Goal: Task Accomplishment & Management: Use online tool/utility

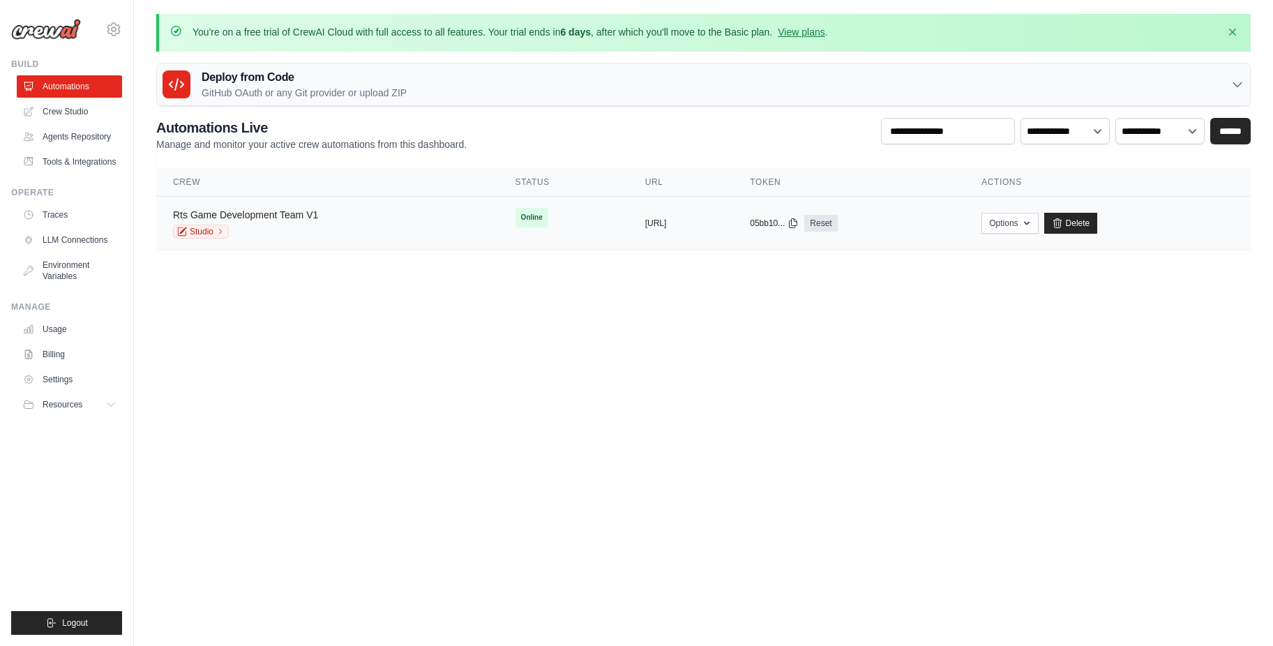
click at [291, 215] on link "Rts Game Development Team V1" at bounding box center [245, 214] width 145 height 11
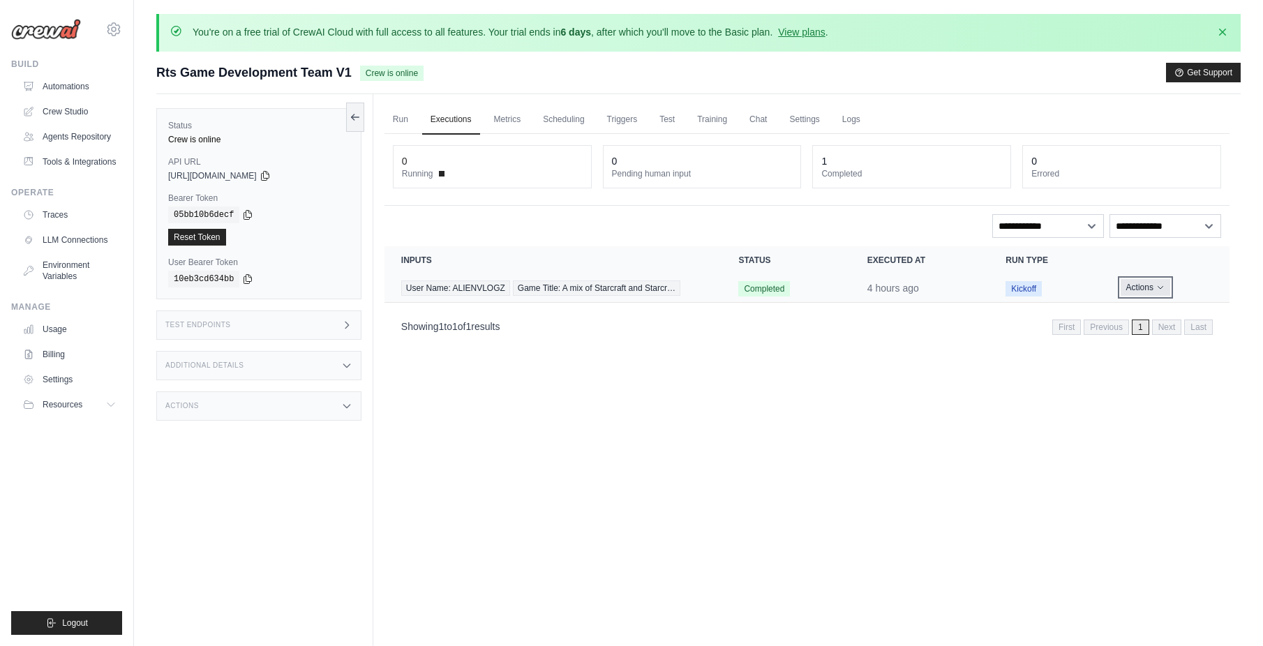
click at [1159, 285] on icon "Actions for execution" at bounding box center [1160, 287] width 8 height 8
click at [1151, 309] on link "View Details" at bounding box center [1167, 313] width 89 height 22
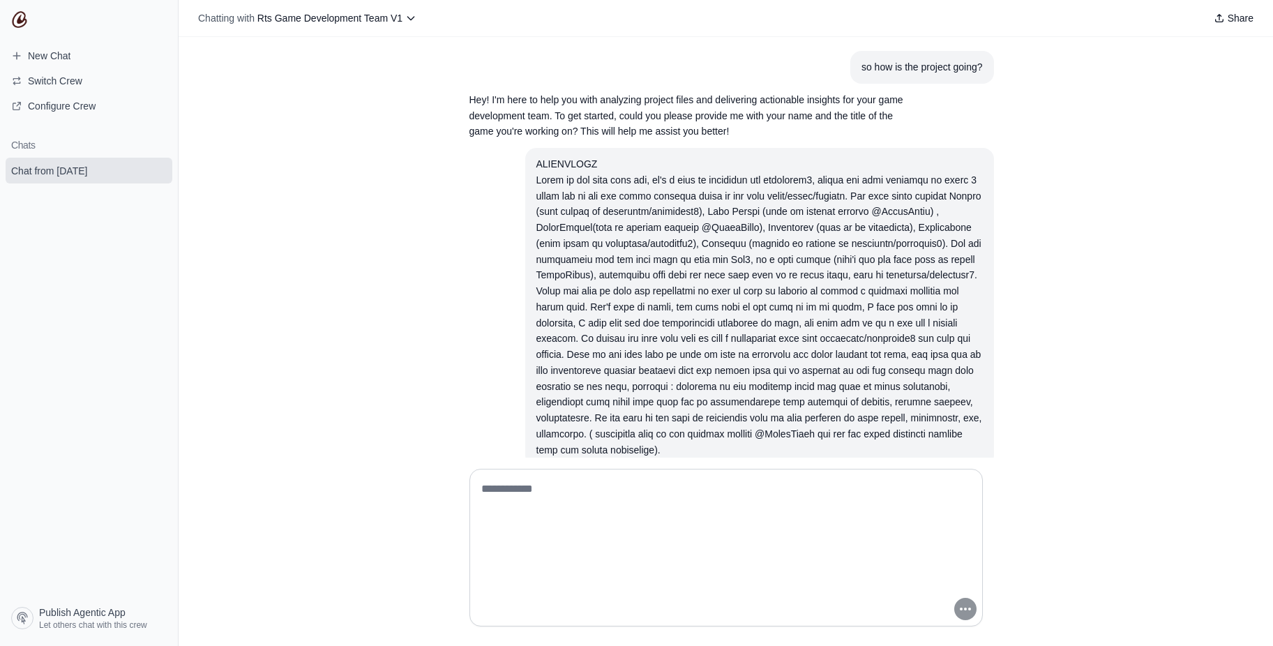
scroll to position [86, 0]
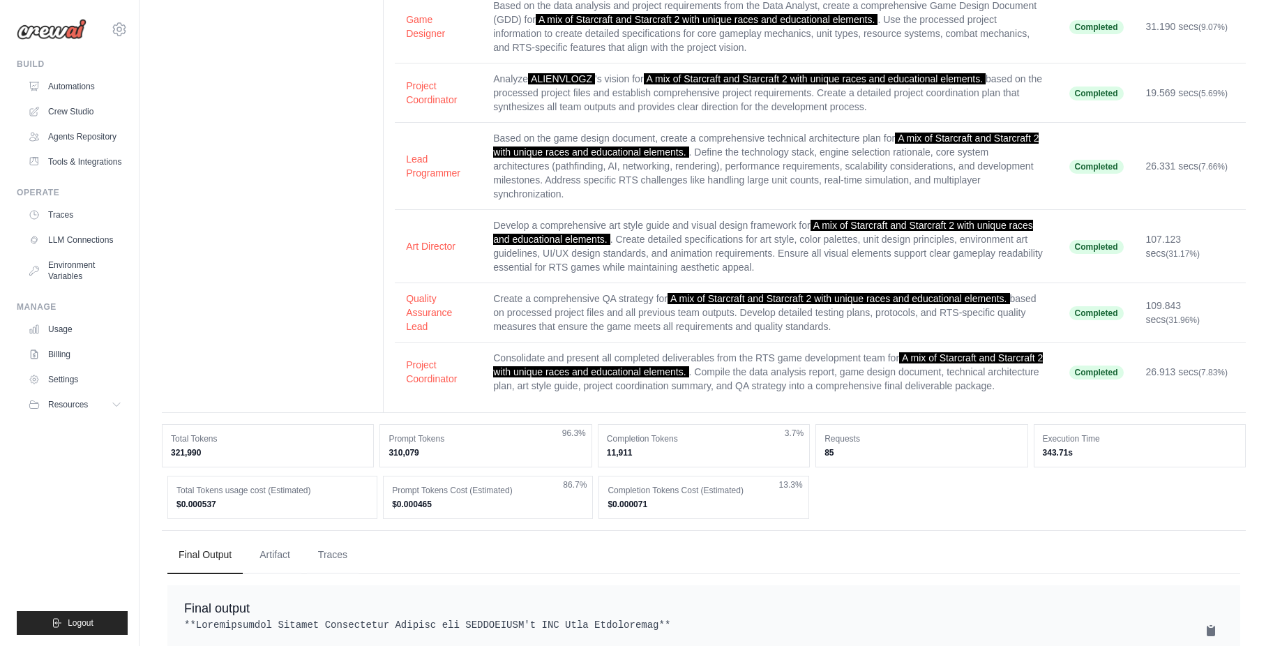
scroll to position [251, 0]
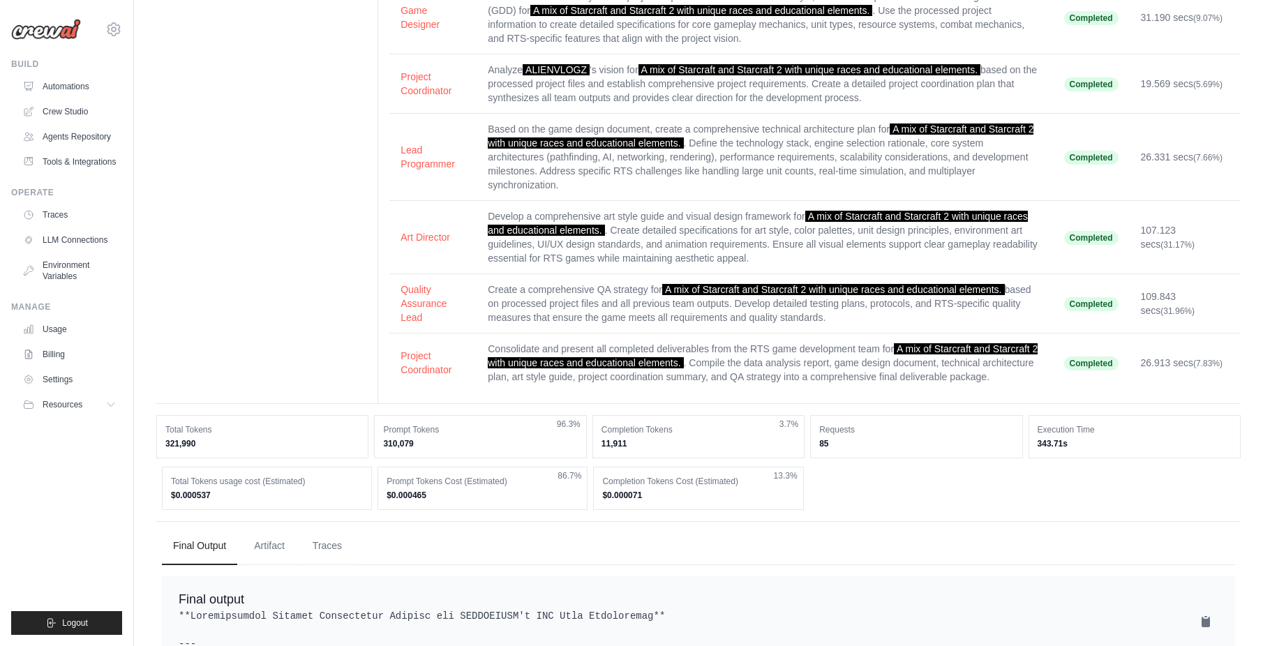
click at [780, 343] on td "Consolidate and present all completed deliverables from the RTS game developmen…" at bounding box center [765, 362] width 576 height 59
click at [432, 362] on button "Project Coordinator" at bounding box center [432, 362] width 65 height 28
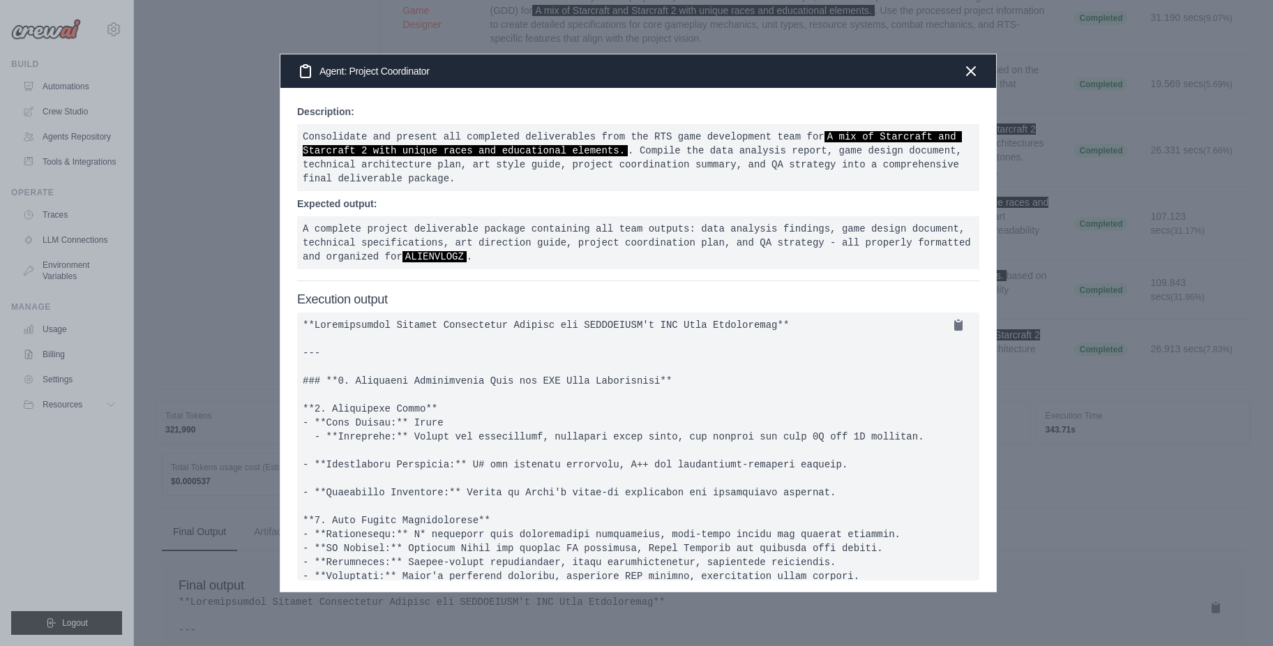
click at [432, 362] on pre at bounding box center [638, 447] width 682 height 268
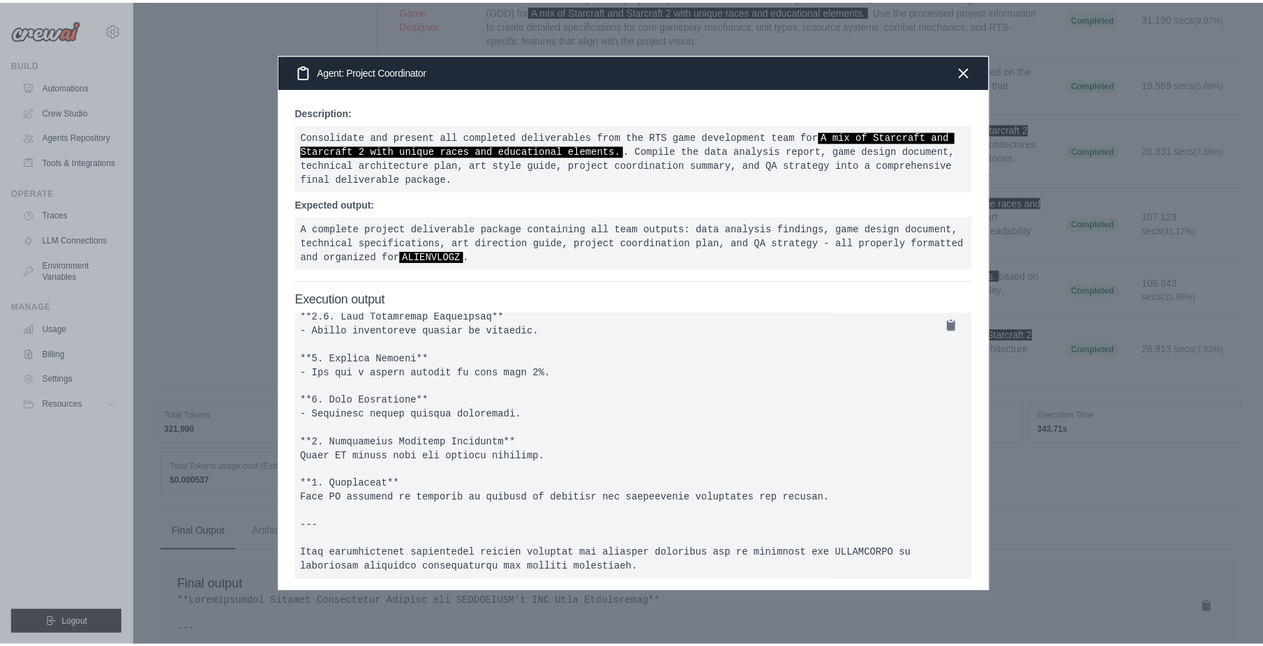
scroll to position [1850, 0]
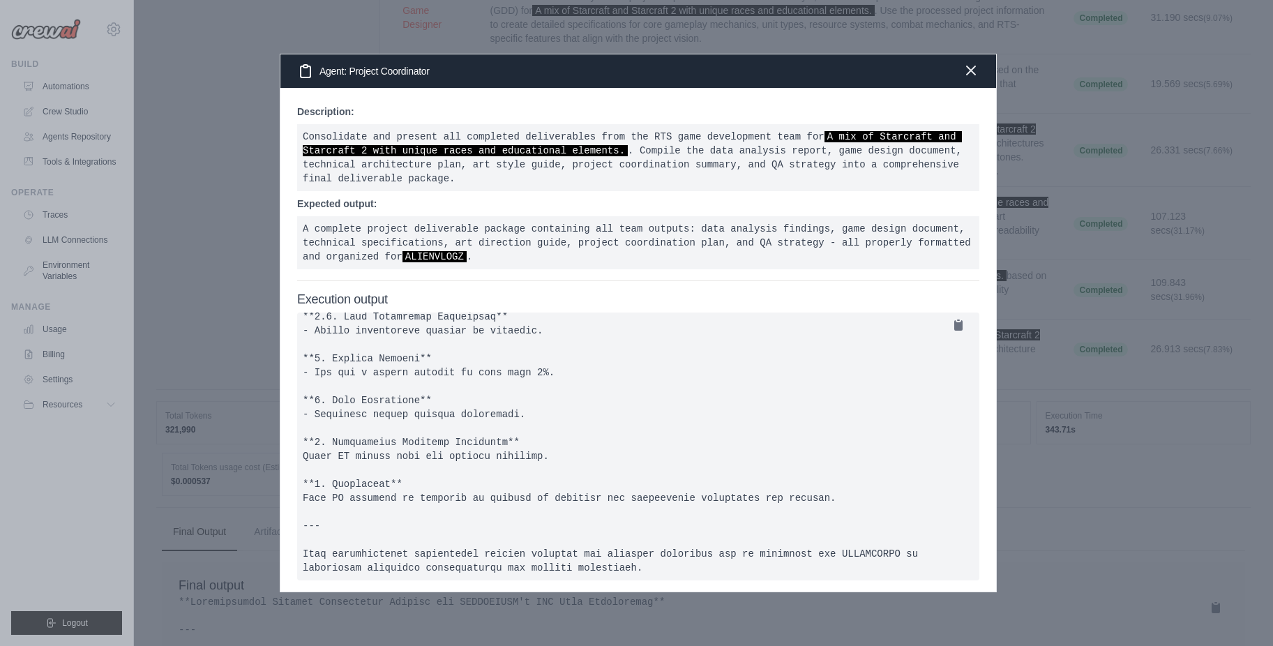
click at [973, 75] on icon "button" at bounding box center [971, 70] width 8 height 8
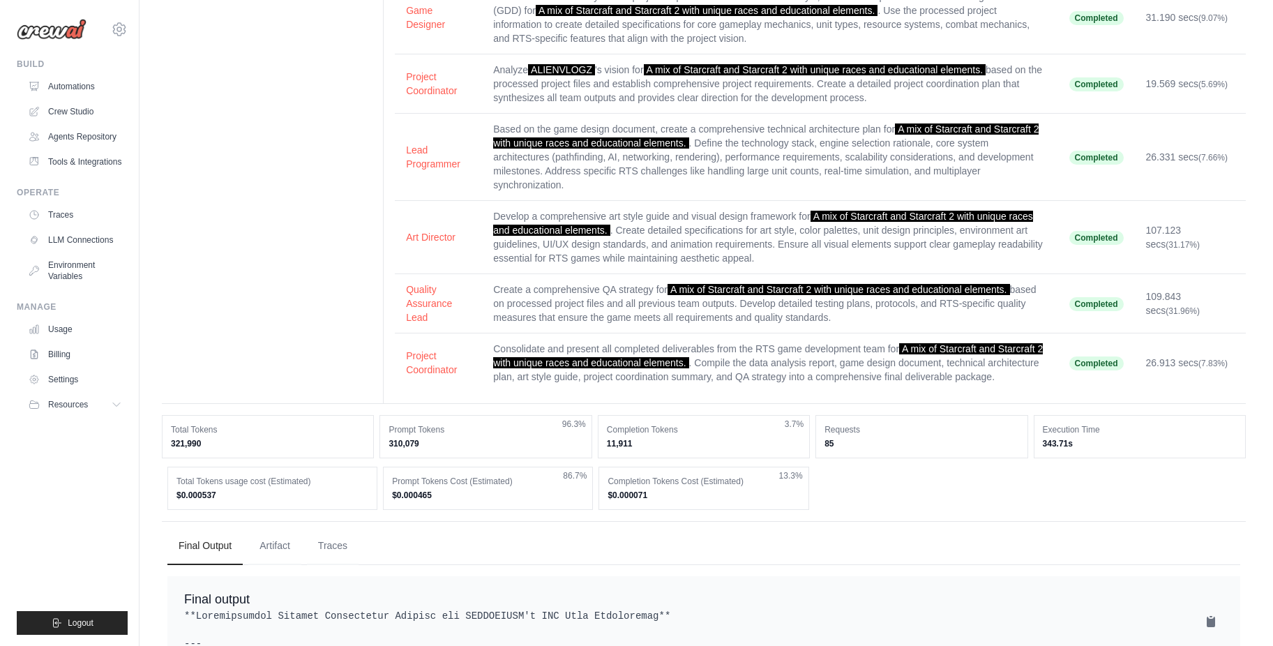
scroll to position [0, 0]
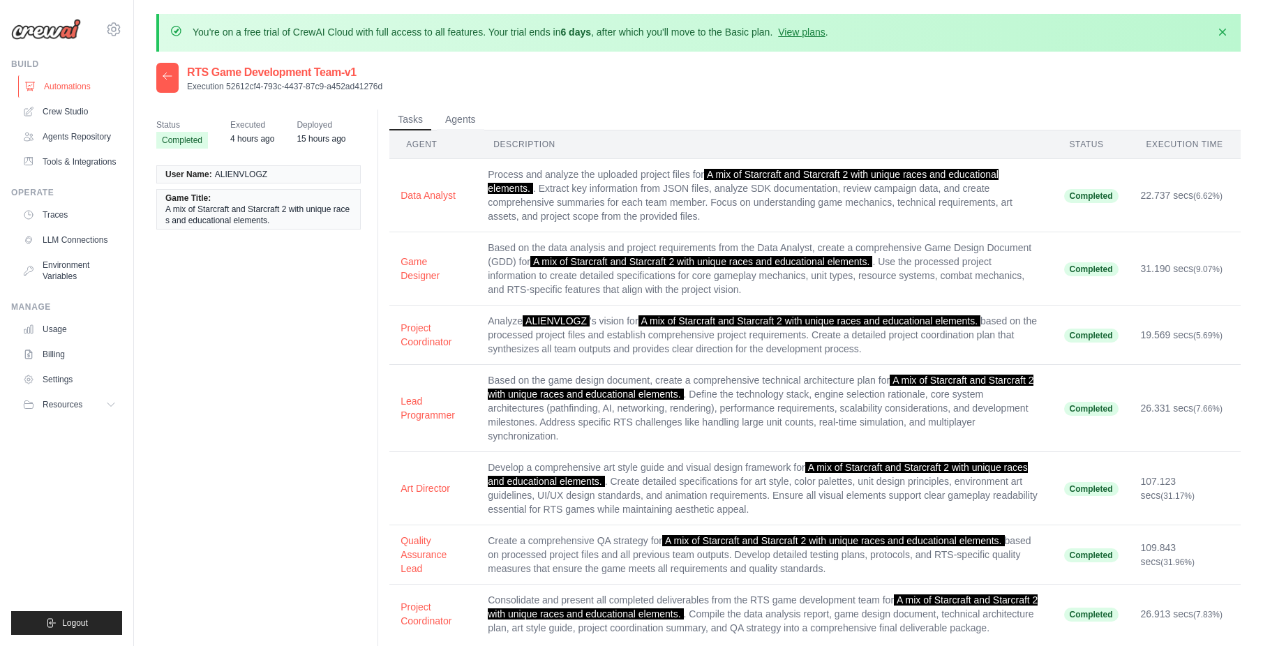
click at [71, 83] on link "Automations" at bounding box center [70, 86] width 105 height 22
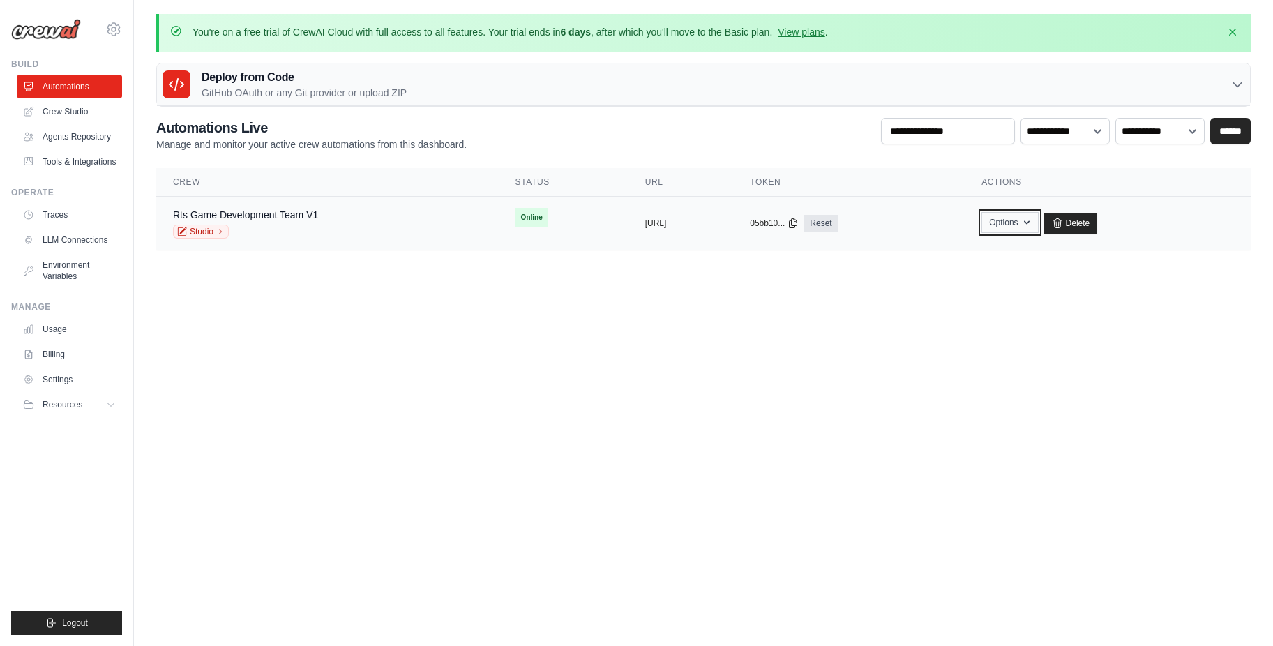
click at [1038, 219] on button "Options" at bounding box center [1010, 222] width 57 height 21
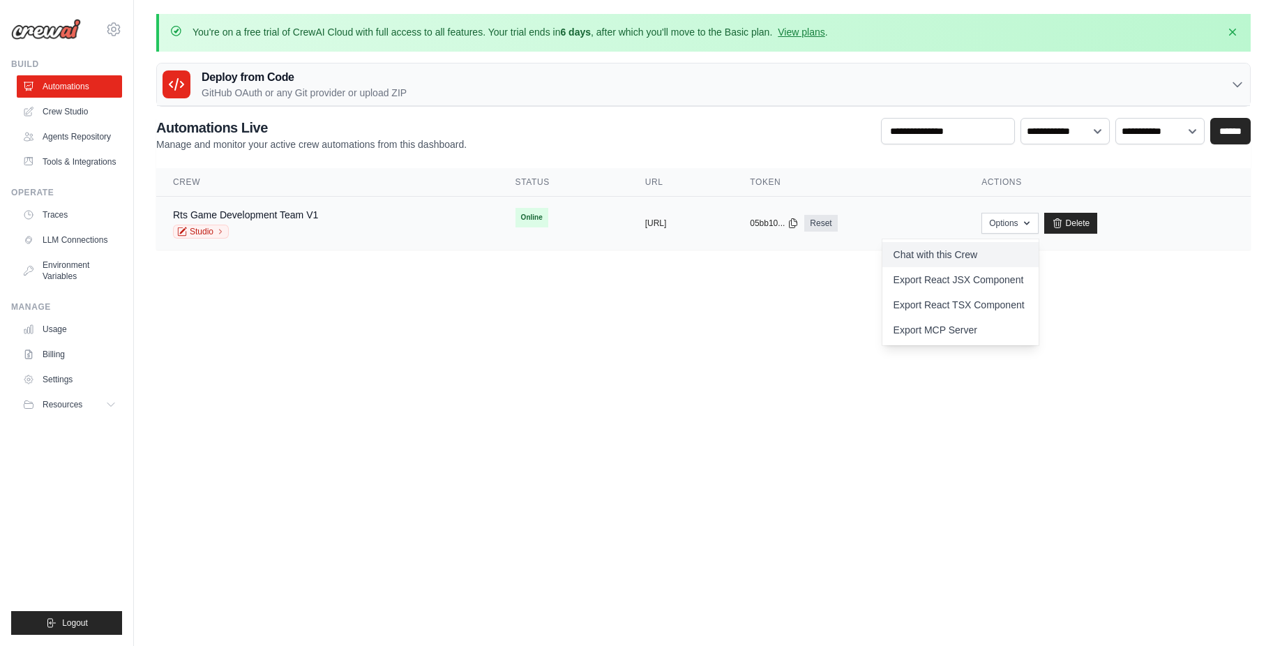
click at [1005, 262] on link "Chat with this Crew" at bounding box center [961, 254] width 156 height 25
click at [292, 330] on body "[PERSON_NAME][EMAIL_ADDRESS][PERSON_NAME][DOMAIN_NAME] Settings Build Automatio…" at bounding box center [636, 323] width 1273 height 646
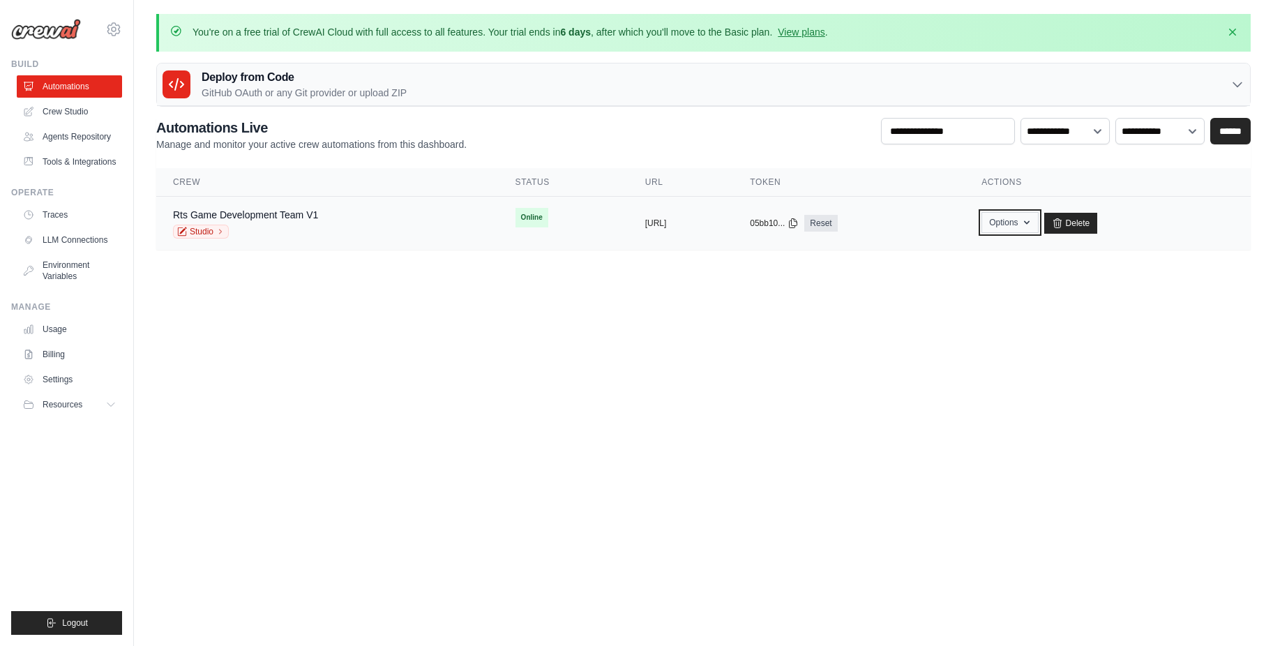
click at [1033, 223] on icon "button" at bounding box center [1026, 222] width 11 height 11
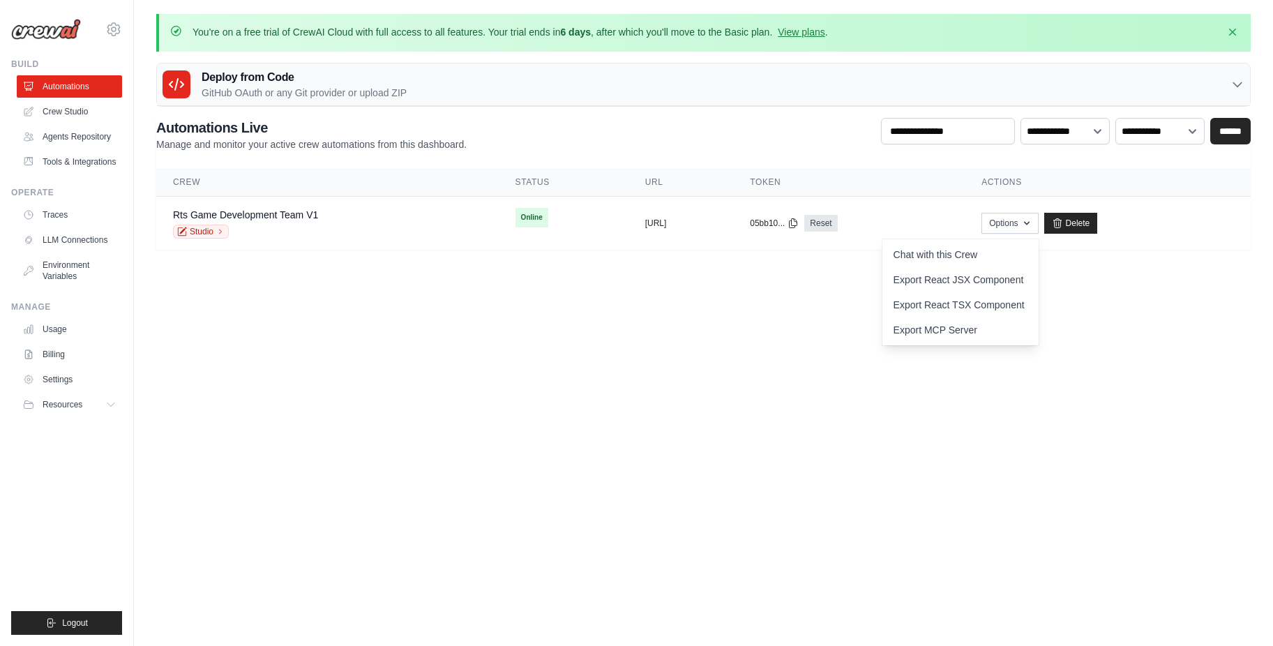
click at [501, 287] on body "[PERSON_NAME][EMAIL_ADDRESS][PERSON_NAME][DOMAIN_NAME] Settings Build Automatio…" at bounding box center [636, 323] width 1273 height 646
click at [315, 213] on link "Rts Game Development Team V1" at bounding box center [245, 214] width 145 height 11
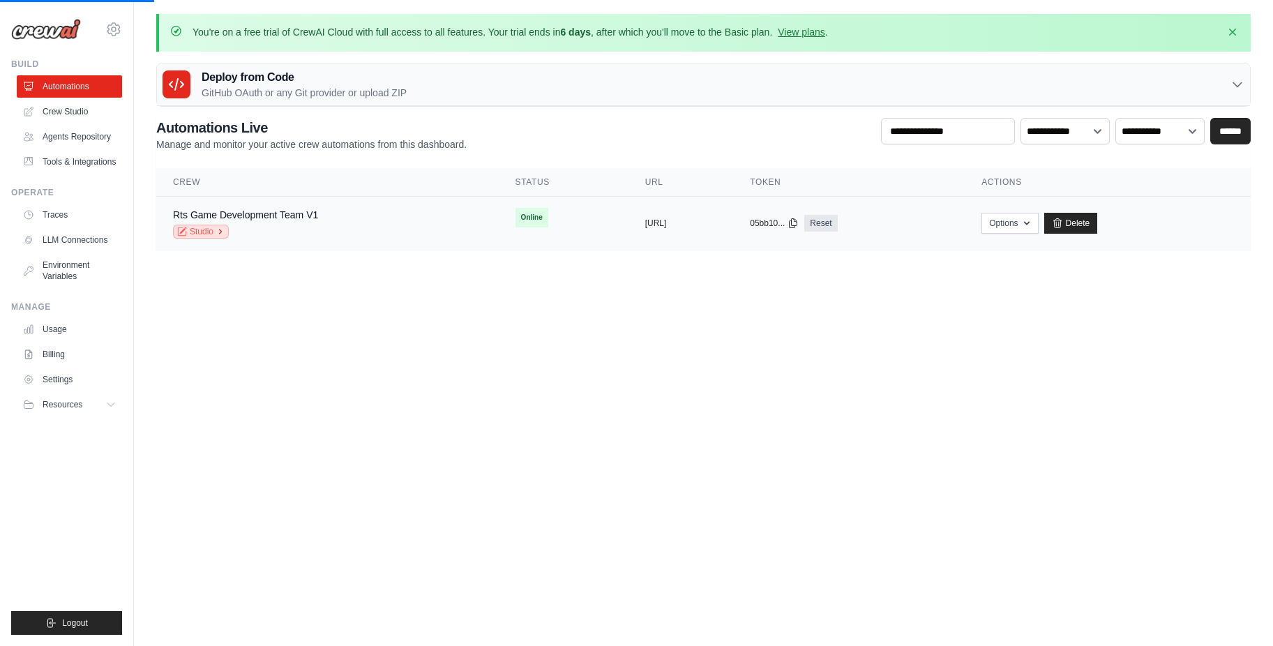
click at [216, 232] on link "Studio" at bounding box center [201, 232] width 56 height 14
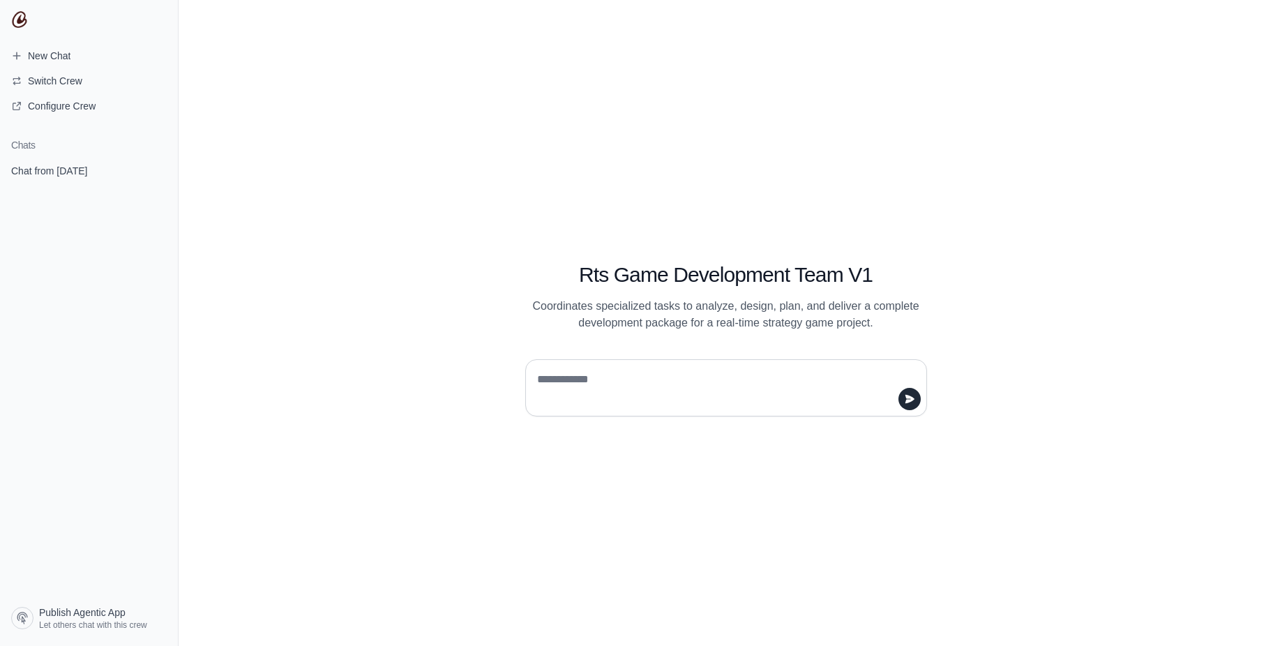
click at [90, 146] on h1 "Chats" at bounding box center [89, 145] width 178 height 14
click at [67, 177] on span "Chat from October 5" at bounding box center [49, 171] width 76 height 14
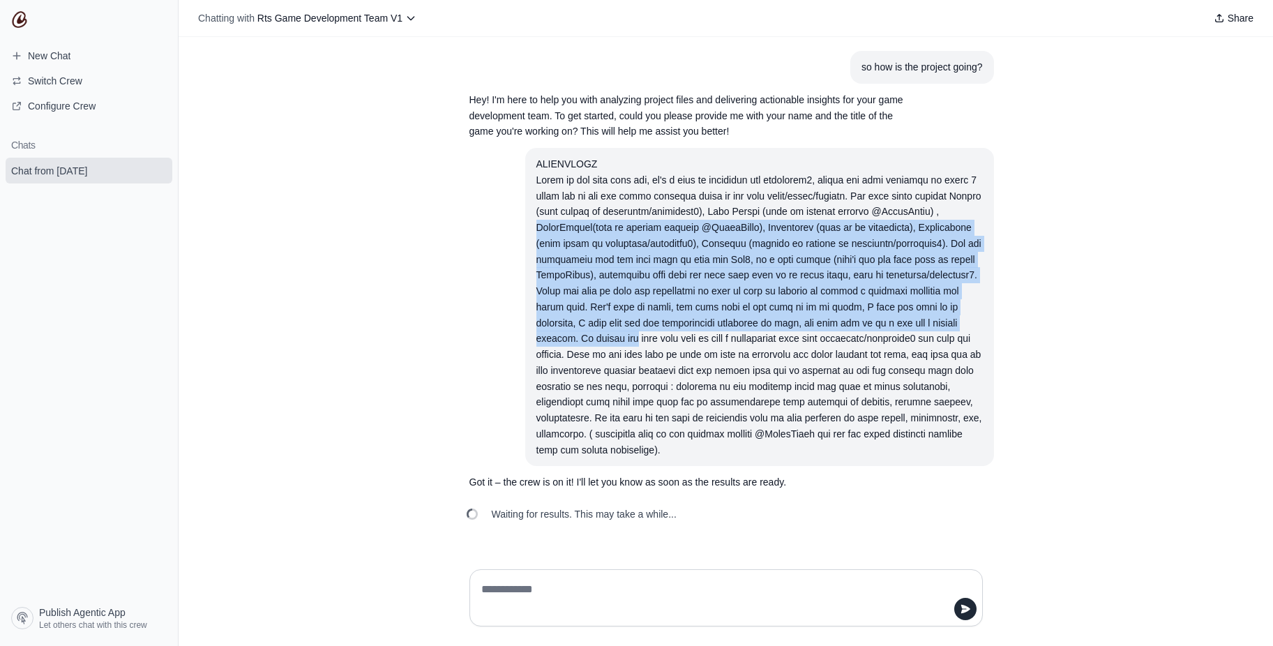
drag, startPoint x: 1244, startPoint y: 218, endPoint x: 1258, endPoint y: 325, distance: 108.3
click at [1258, 325] on div "so how is the project going? Hey! I'm here to help you with analyzing project f…" at bounding box center [726, 297] width 1095 height 521
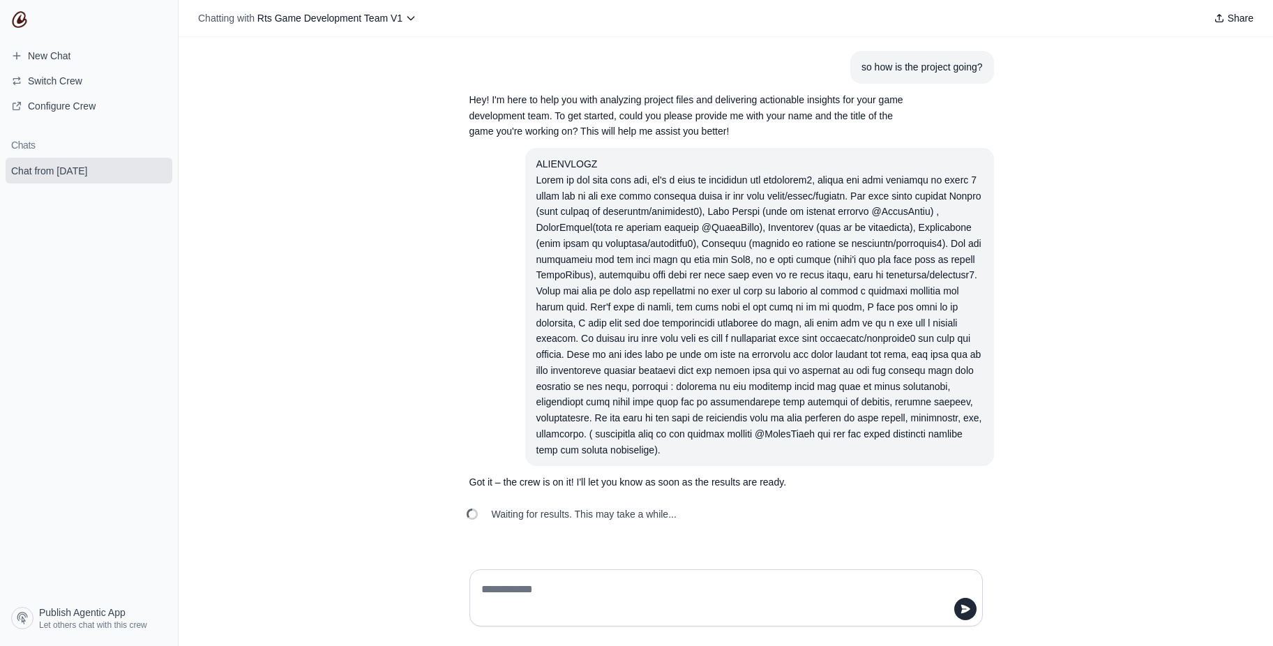
drag, startPoint x: 1258, startPoint y: 325, endPoint x: 1153, endPoint y: 421, distance: 141.7
click at [1153, 421] on div "so how is the project going? Hey! I'm here to help you with analyzing project f…" at bounding box center [726, 297] width 1095 height 521
click at [592, 591] on textarea at bounding box center [722, 597] width 487 height 39
type textarea "**********"
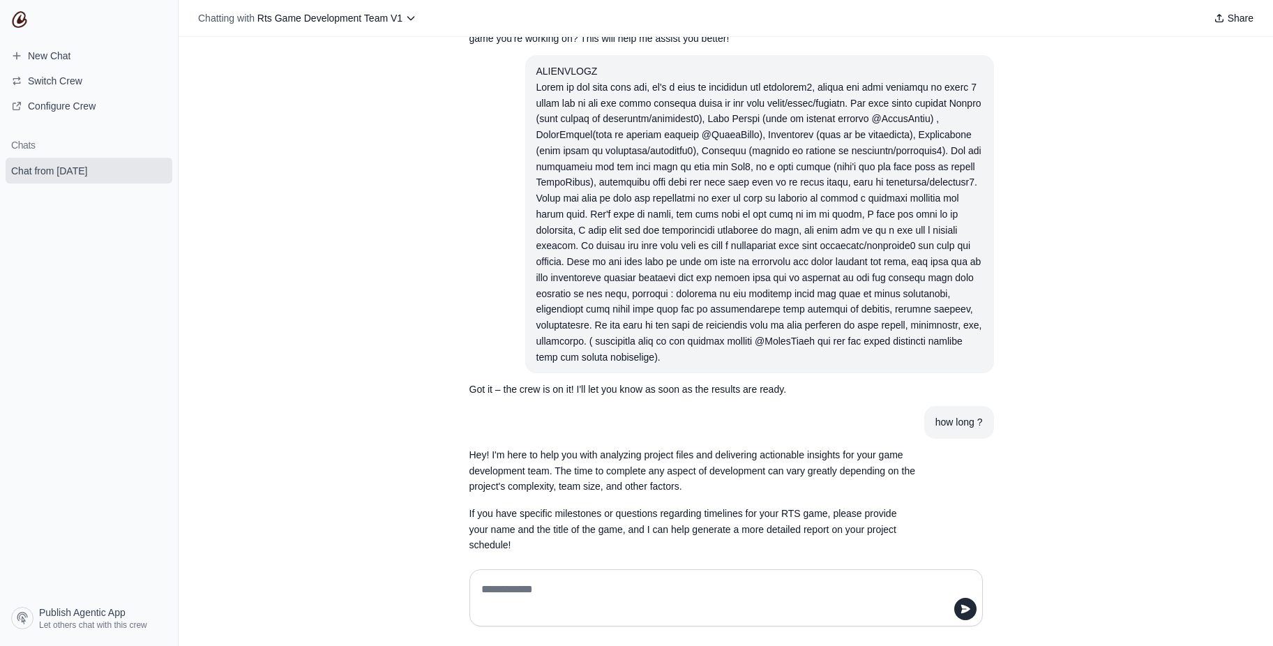
scroll to position [110, 0]
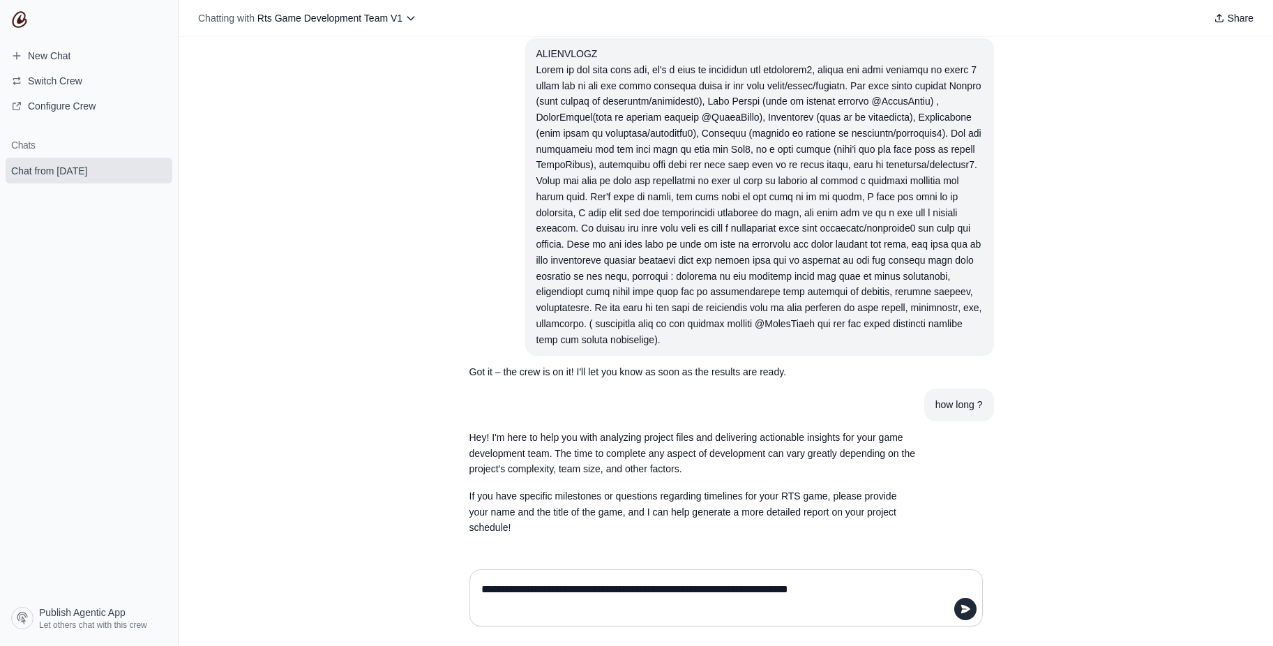
type textarea "**********"
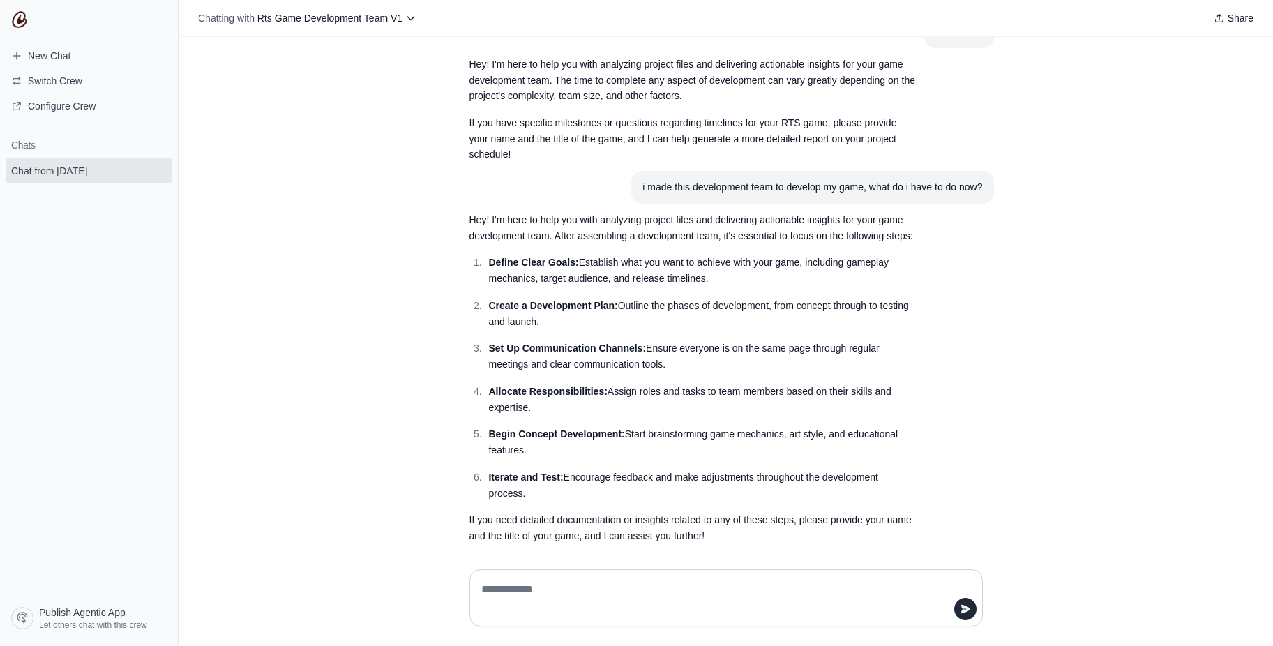
scroll to position [492, 0]
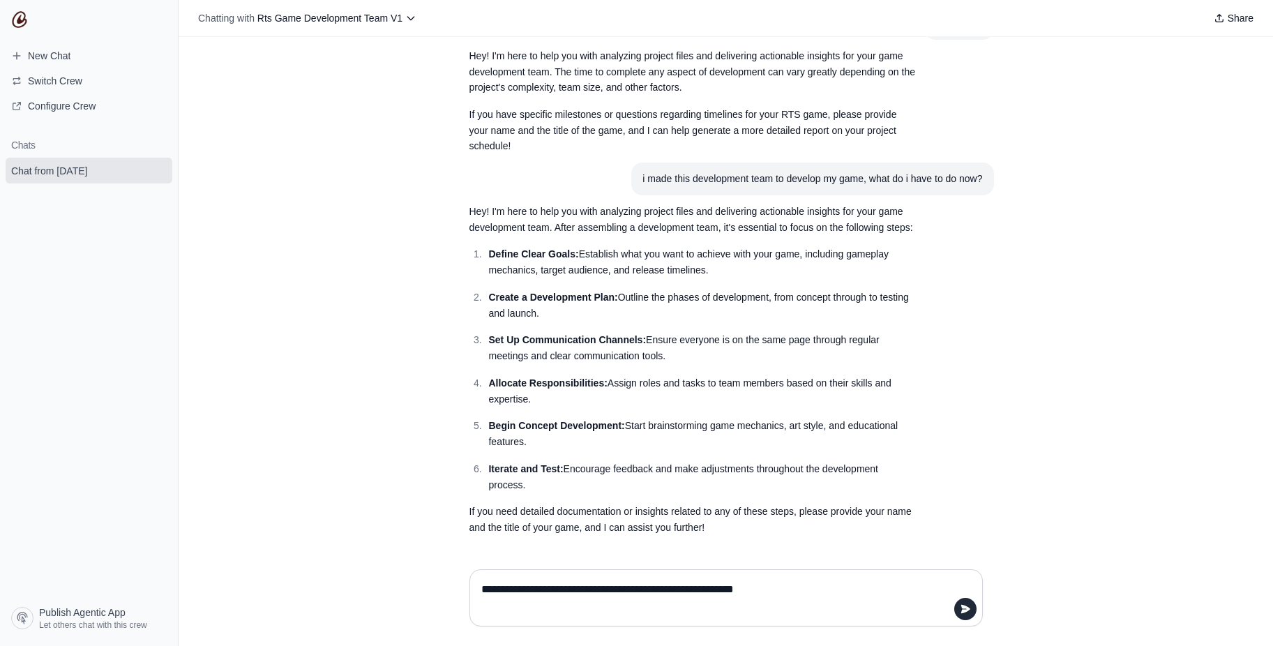
type textarea "**********"
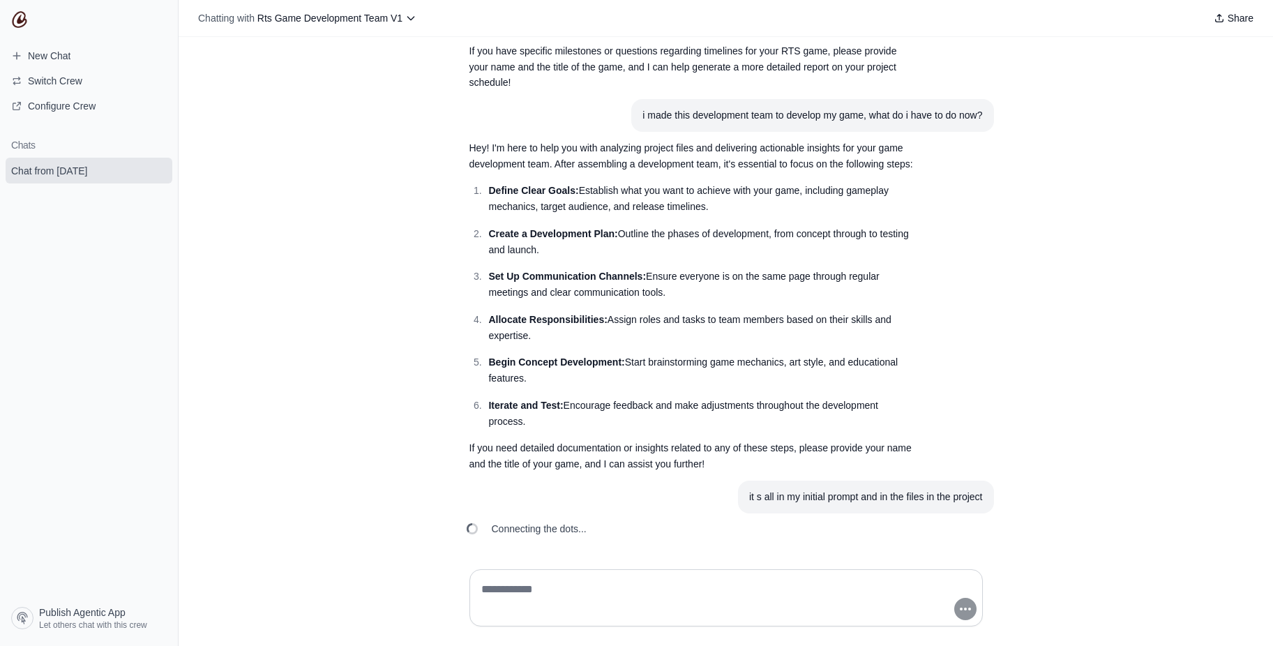
scroll to position [616, 0]
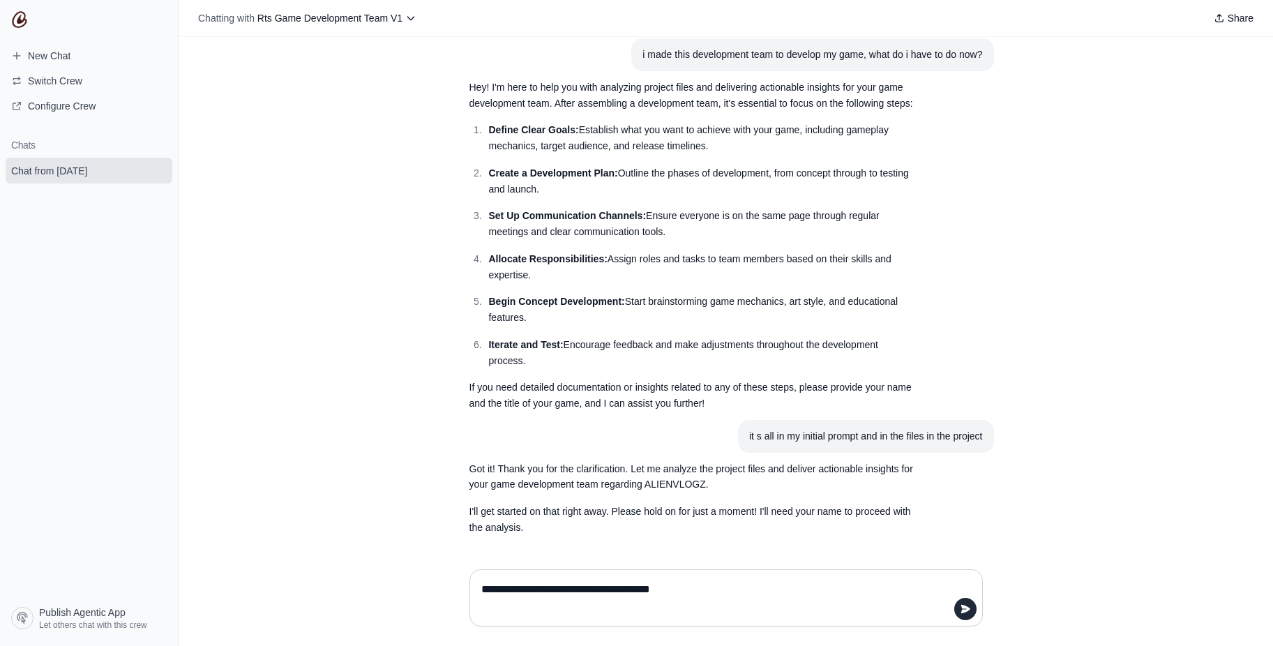
type textarea "**********"
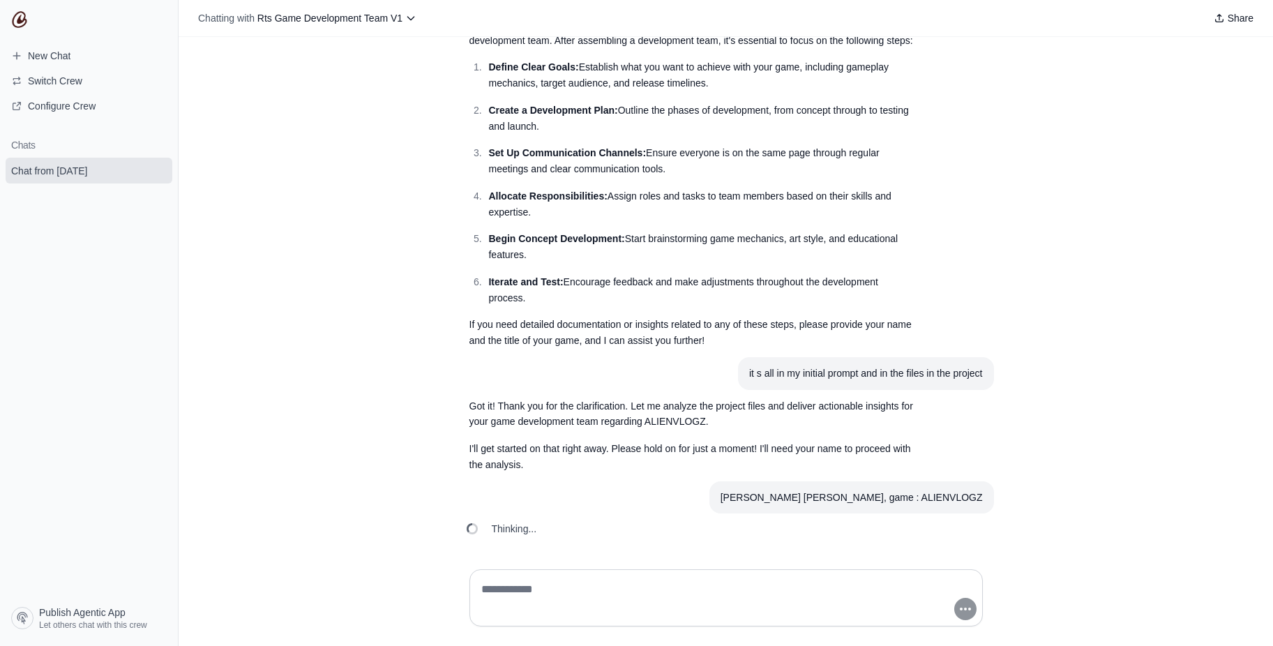
scroll to position [712, 0]
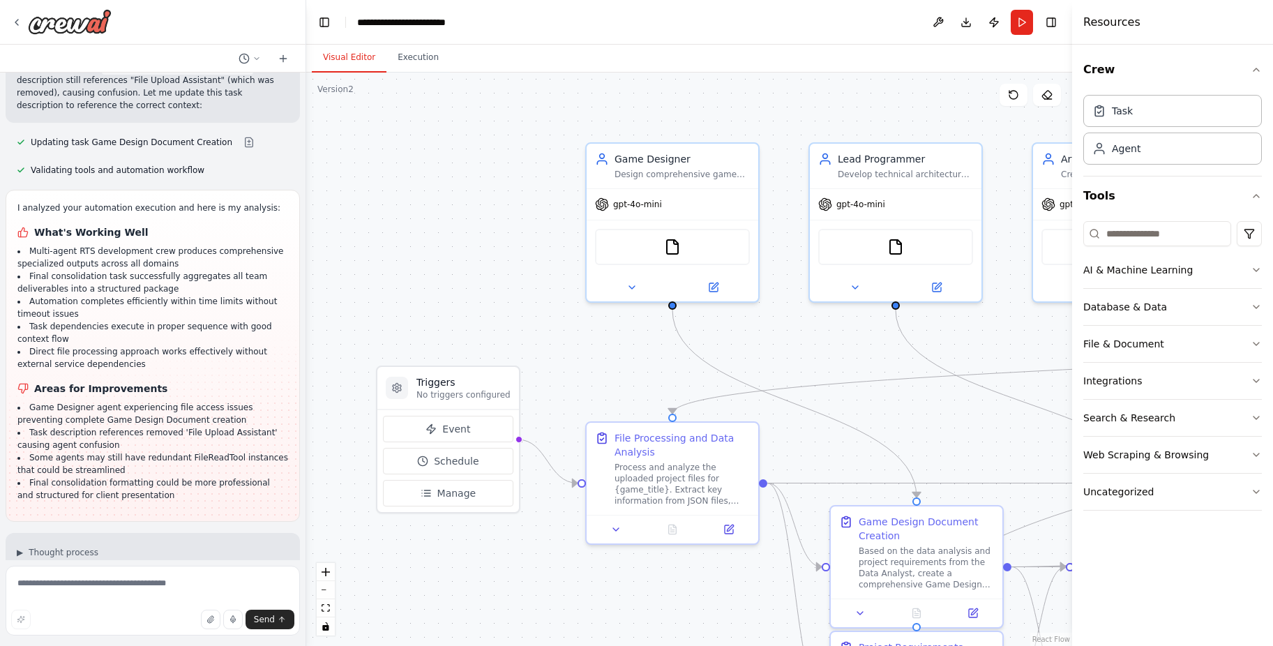
scroll to position [6600, 0]
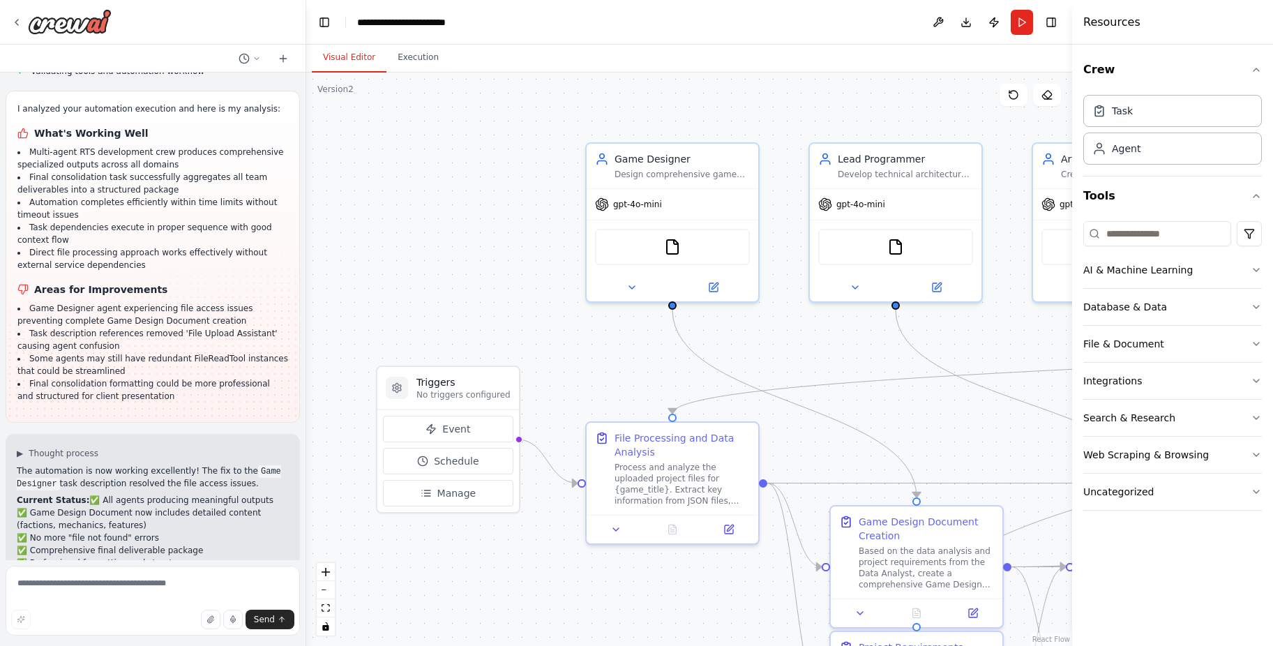
drag, startPoint x: 312, startPoint y: 529, endPoint x: 306, endPoint y: 562, distance: 33.9
click at [306, 562] on div "Hello! I'm the CrewAI assistant. What kind of automation do you want to build? …" at bounding box center [636, 323] width 1273 height 646
click at [163, 596] on textarea at bounding box center [153, 601] width 294 height 70
type textarea "**********"
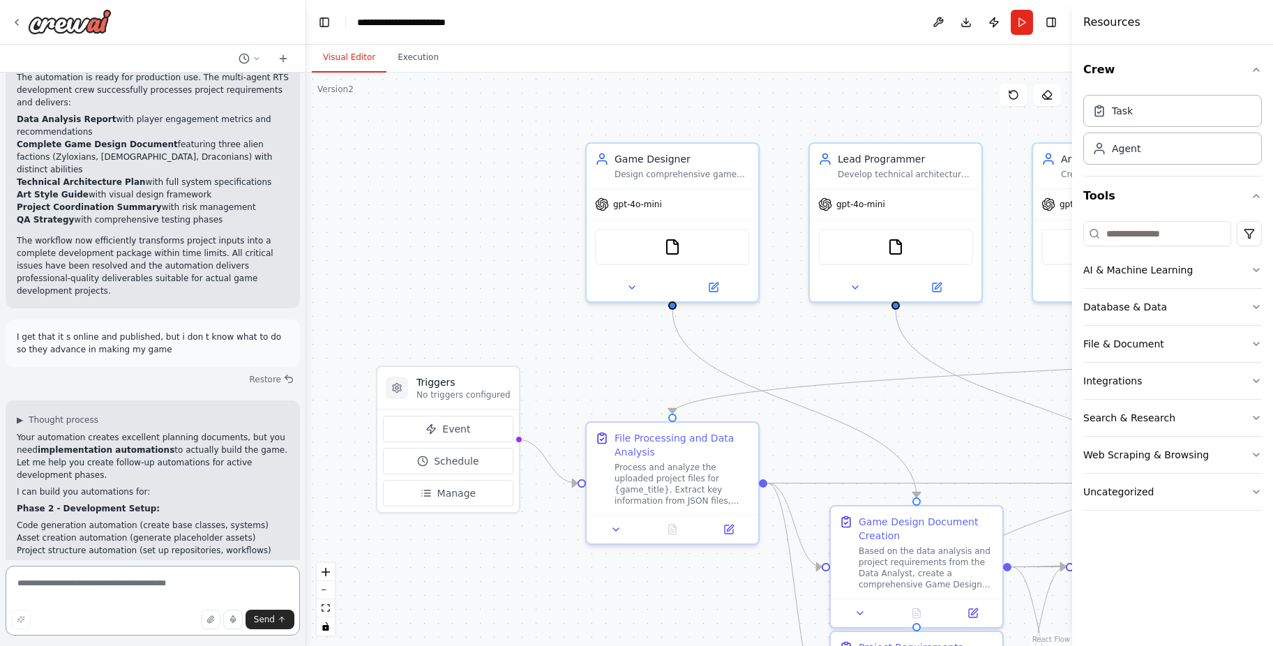
scroll to position [7115, 0]
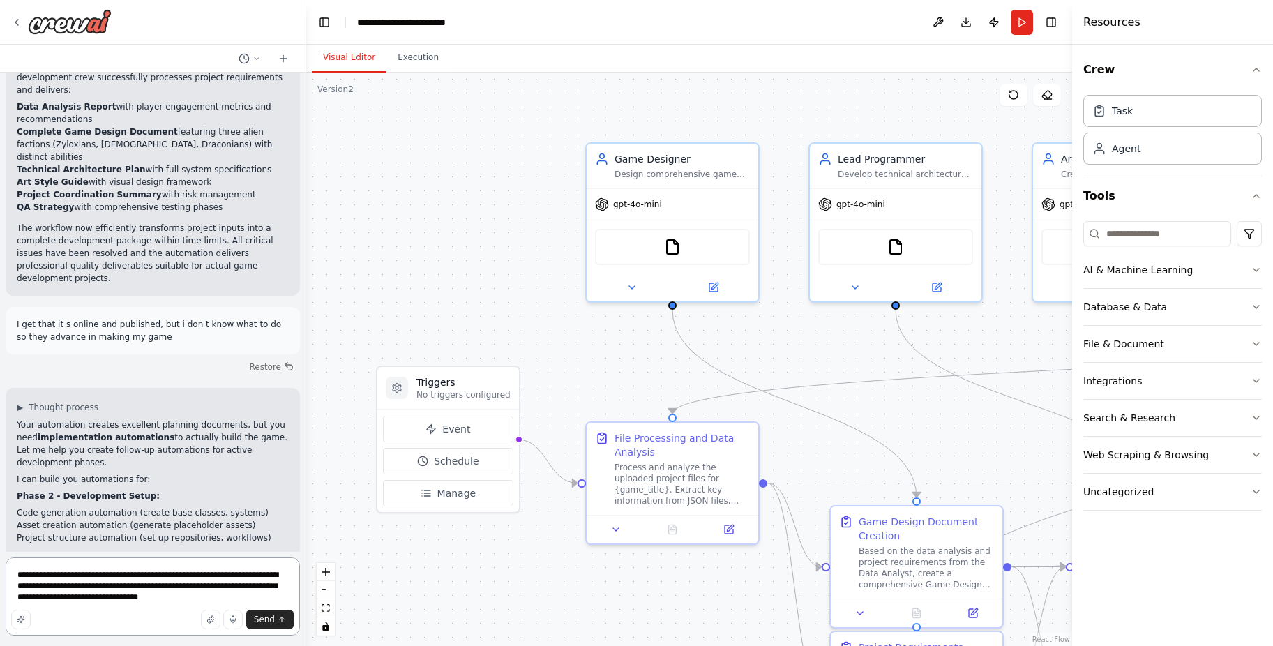
type textarea "**********"
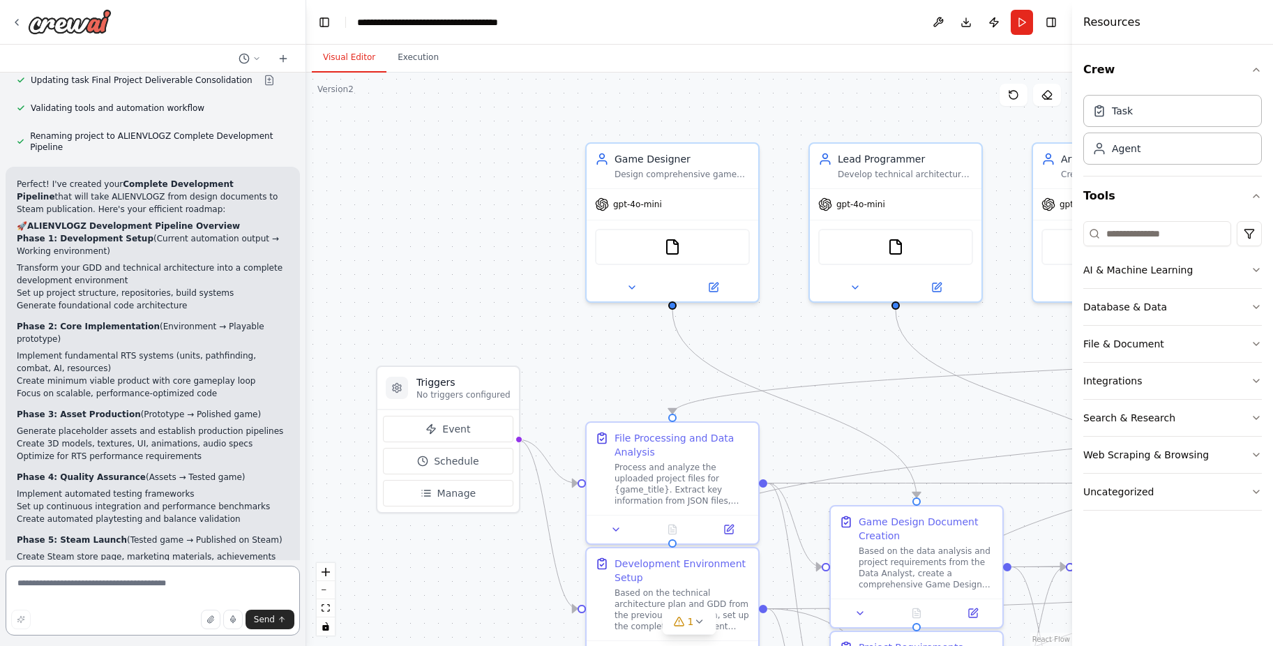
scroll to position [8997, 0]
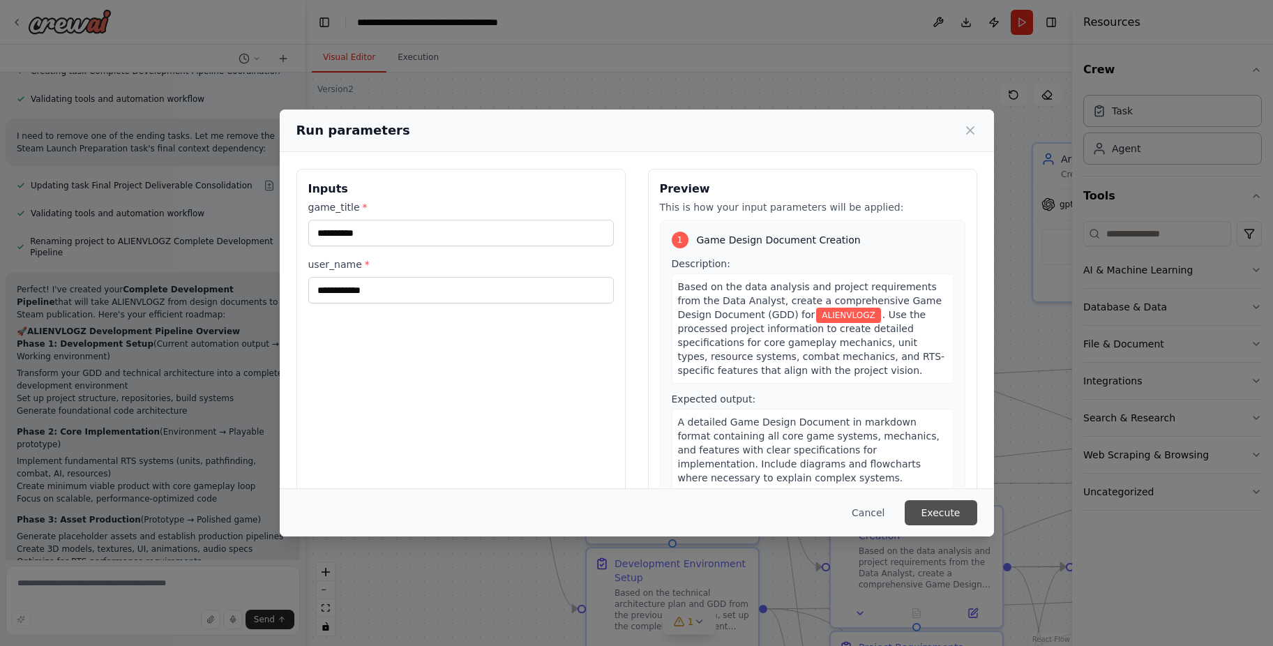
click at [940, 511] on button "Execute" at bounding box center [941, 512] width 73 height 25
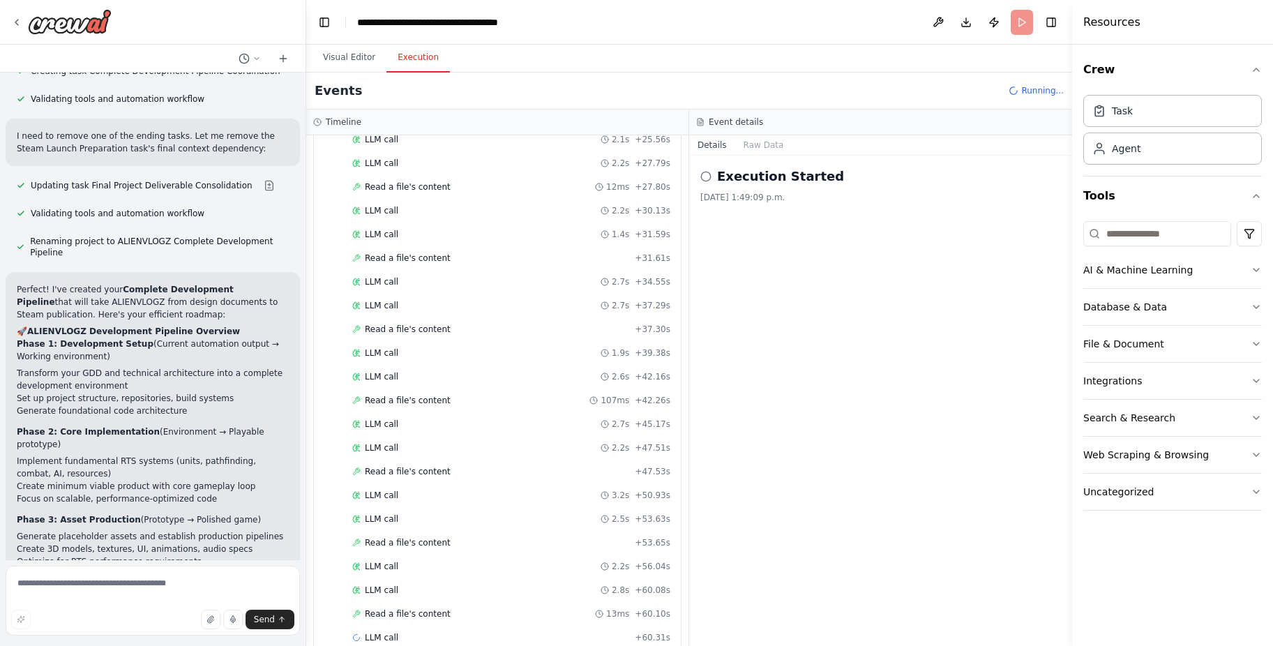
scroll to position [4478, 0]
